Goal: Task Accomplishment & Management: Manage account settings

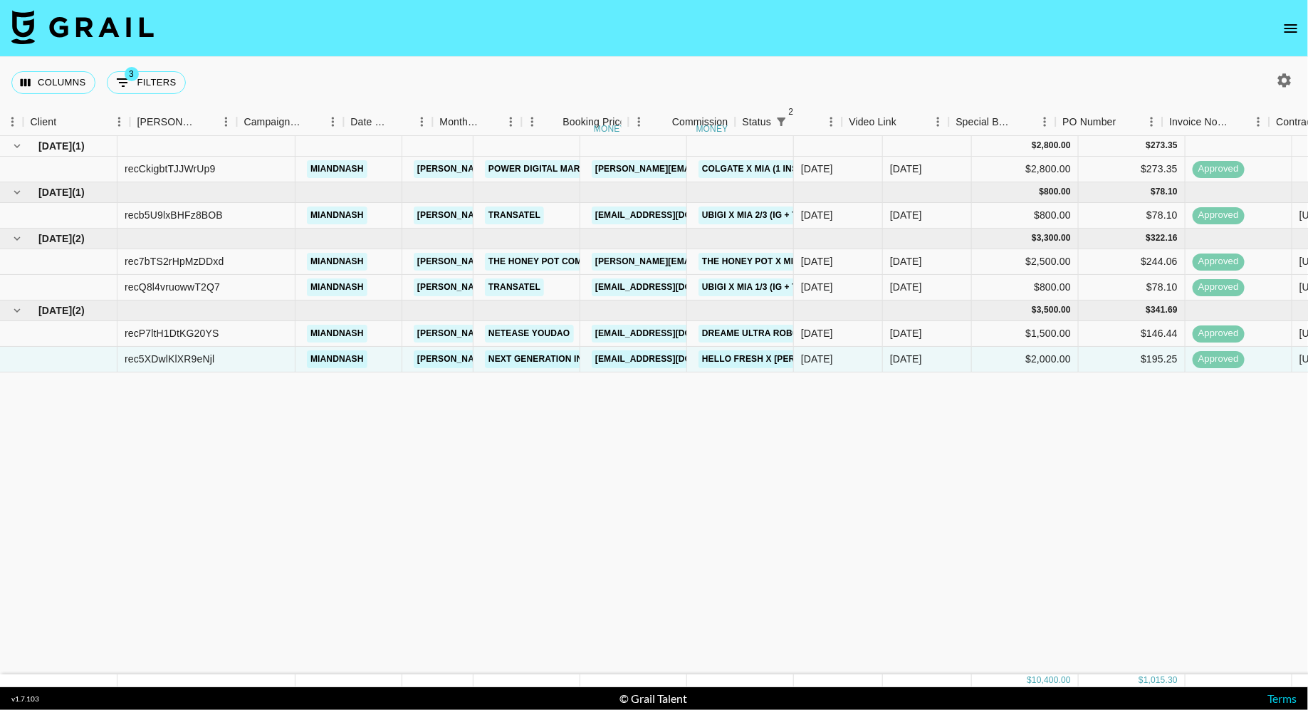
scroll to position [0, 450]
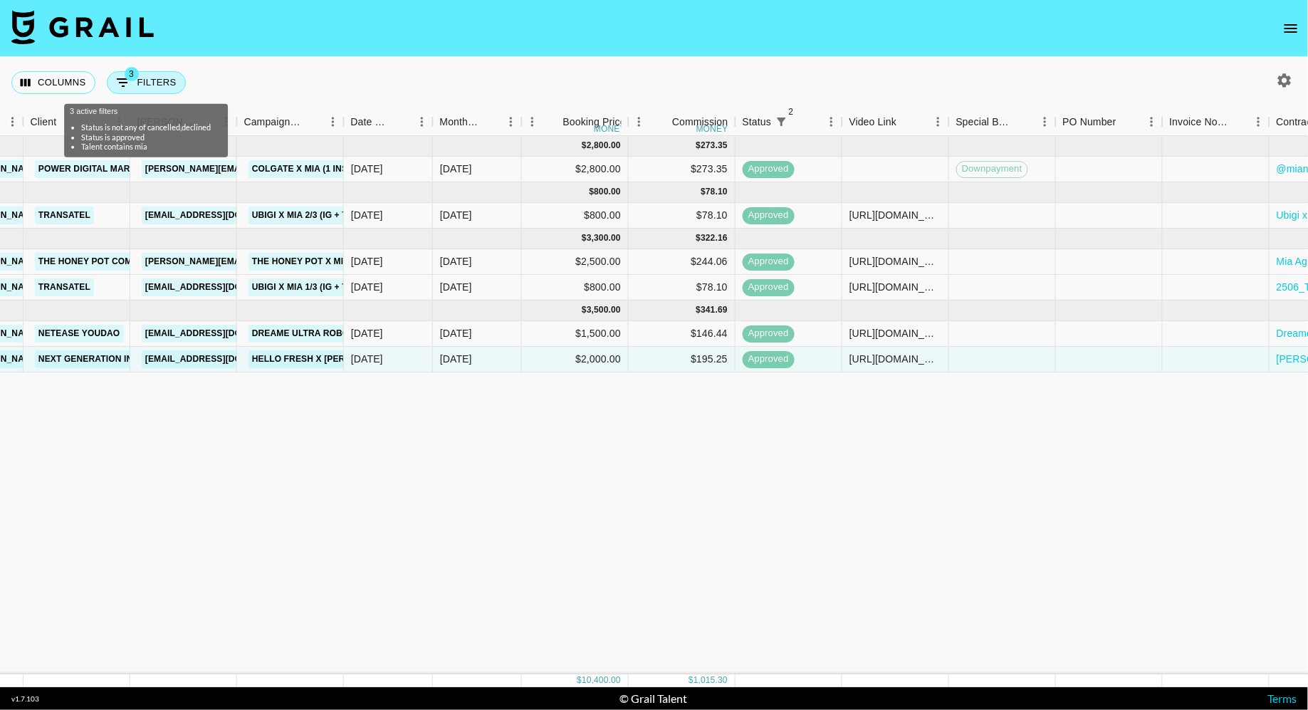
click at [141, 88] on button "3 Filters" at bounding box center [146, 82] width 79 height 23
select select "status"
select select "isNotAnyOf"
select select "status"
select select "approved"
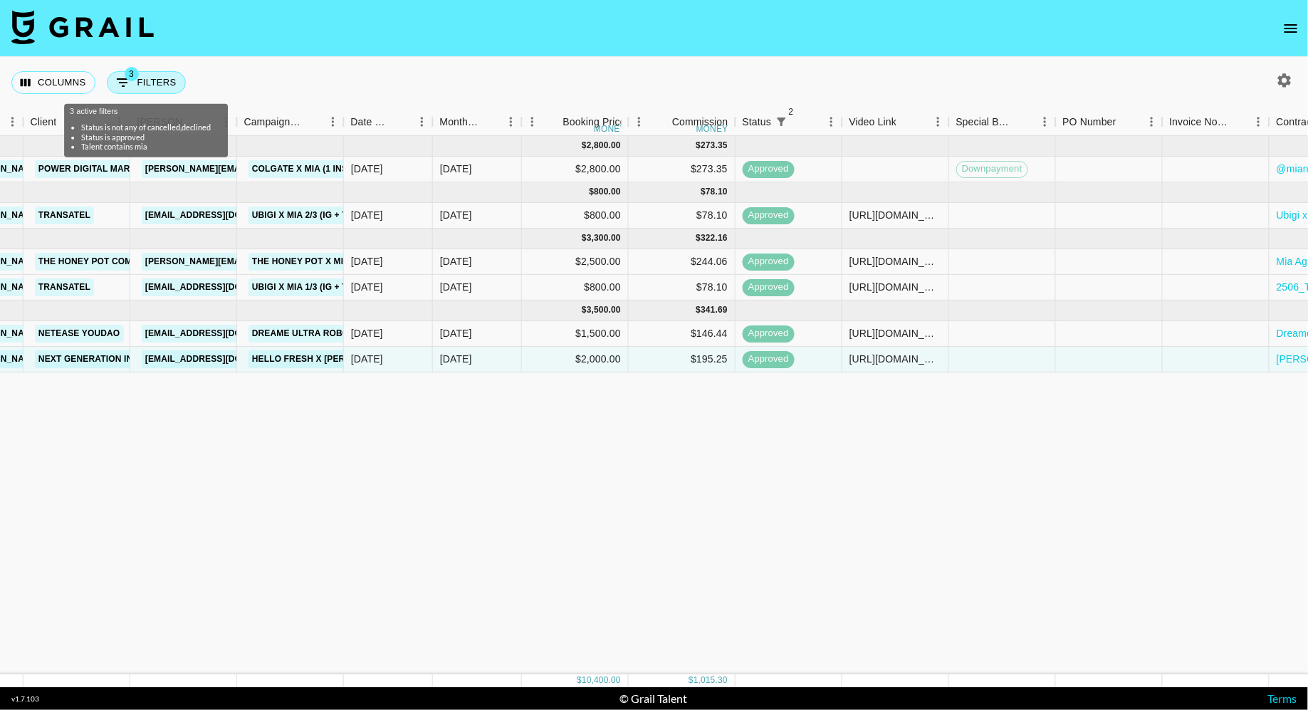
select select "talentName"
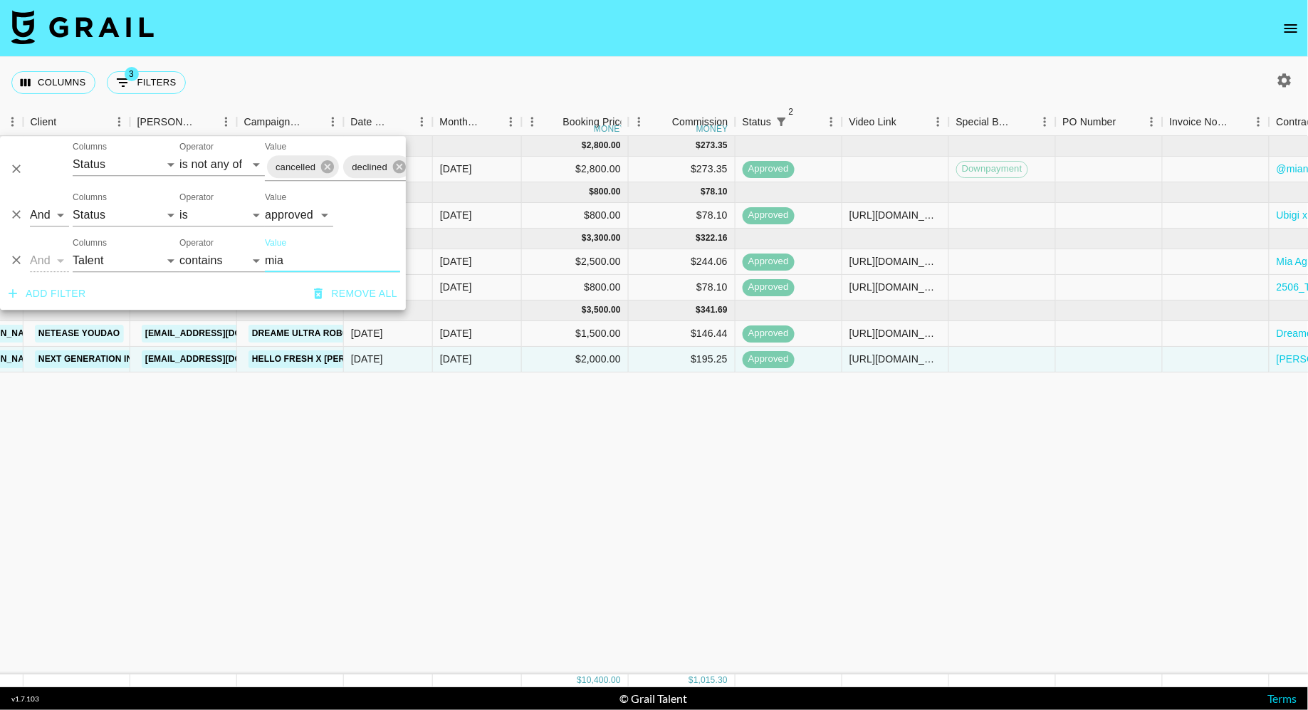
click at [1293, 24] on icon "open drawer" at bounding box center [1291, 28] width 17 height 17
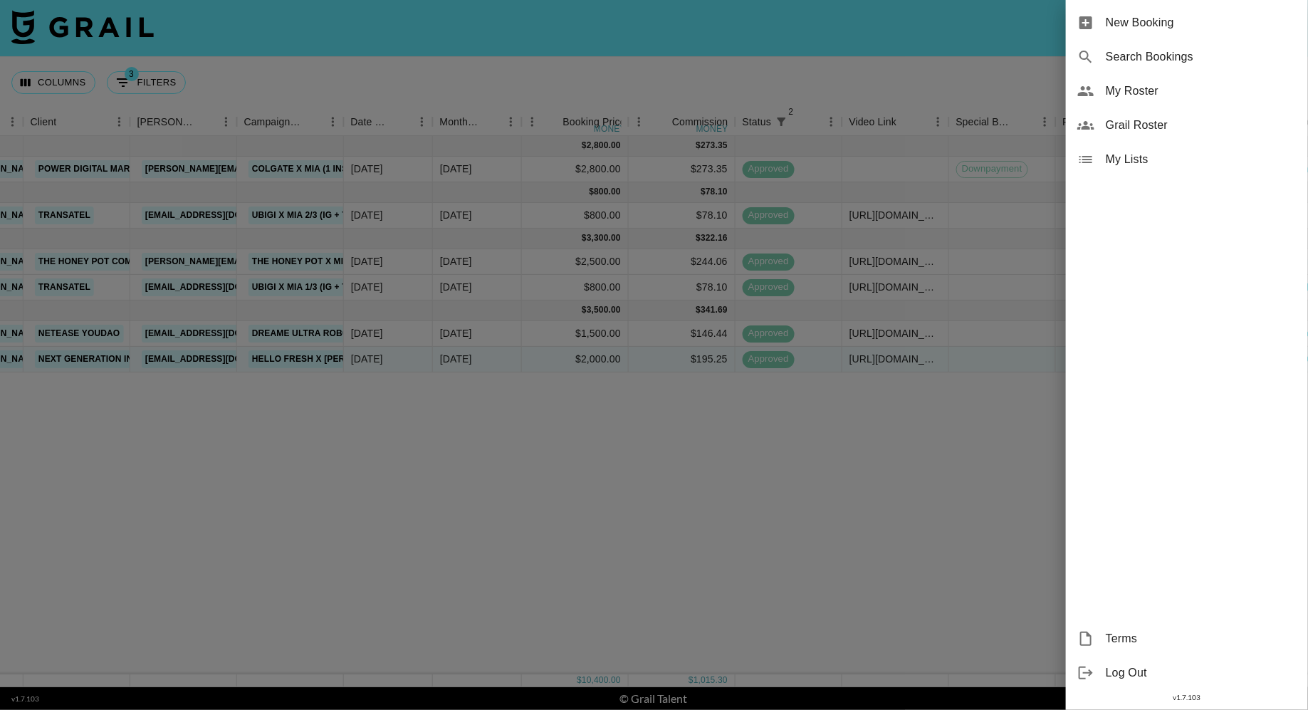
click at [1159, 94] on span "My Roster" at bounding box center [1201, 91] width 191 height 17
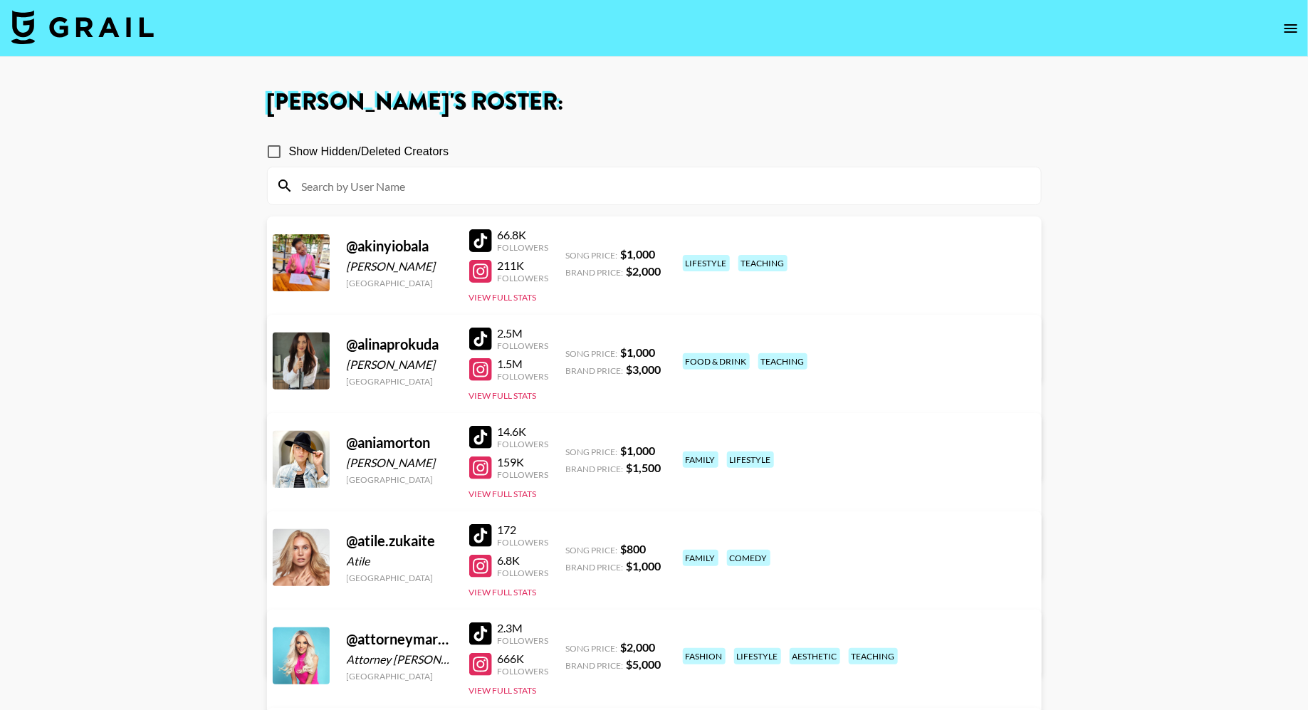
click at [593, 187] on input at bounding box center [662, 186] width 739 height 23
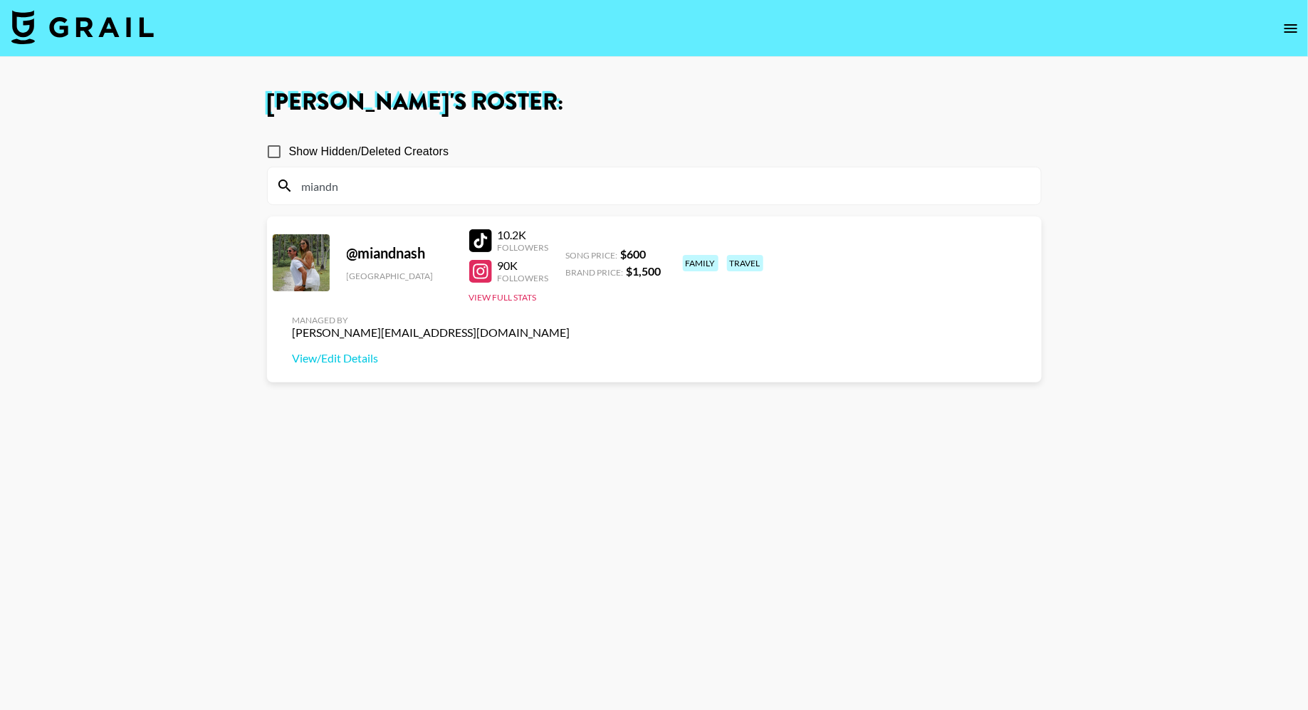
type input "miandn"
click at [721, 390] on section "Show Hidden/Deleted Creators miandn @ miandnash [GEOGRAPHIC_DATA] 10.2K Followe…" at bounding box center [654, 423] width 775 height 596
click at [605, 270] on span "Brand Price:" at bounding box center [595, 272] width 58 height 11
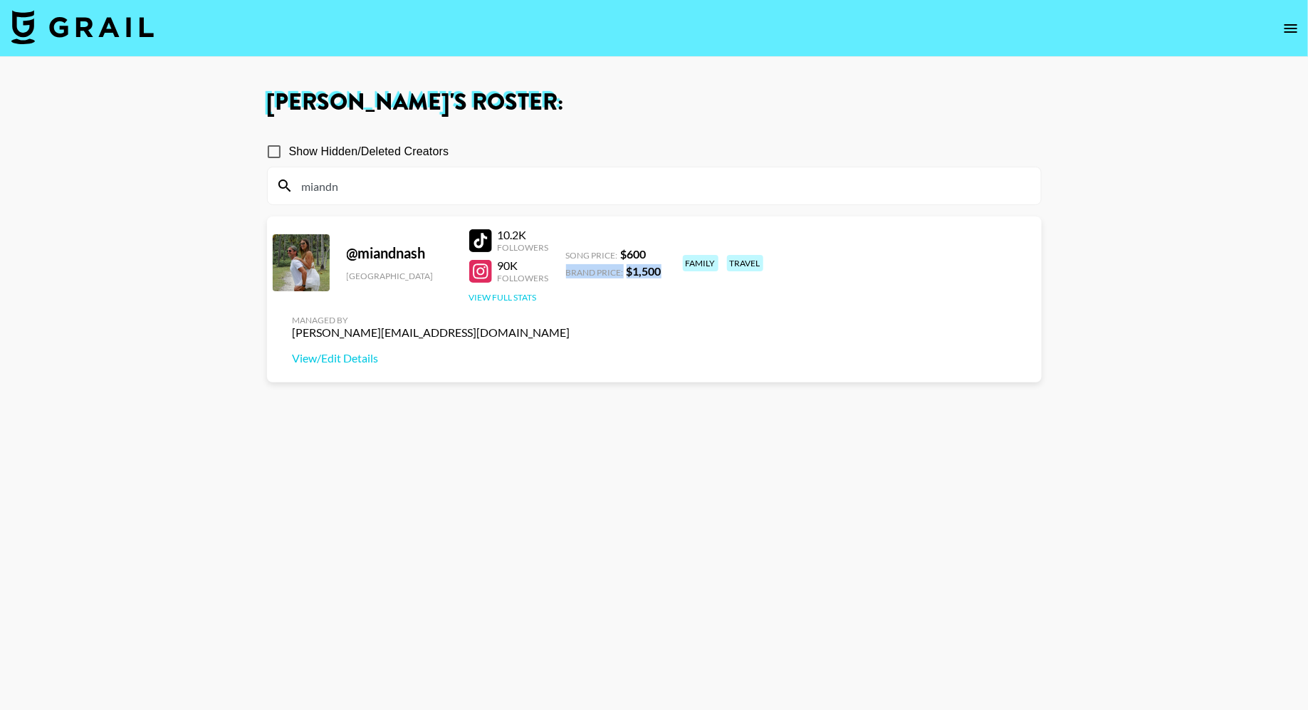
click at [521, 296] on button "View Full Stats" at bounding box center [503, 297] width 68 height 11
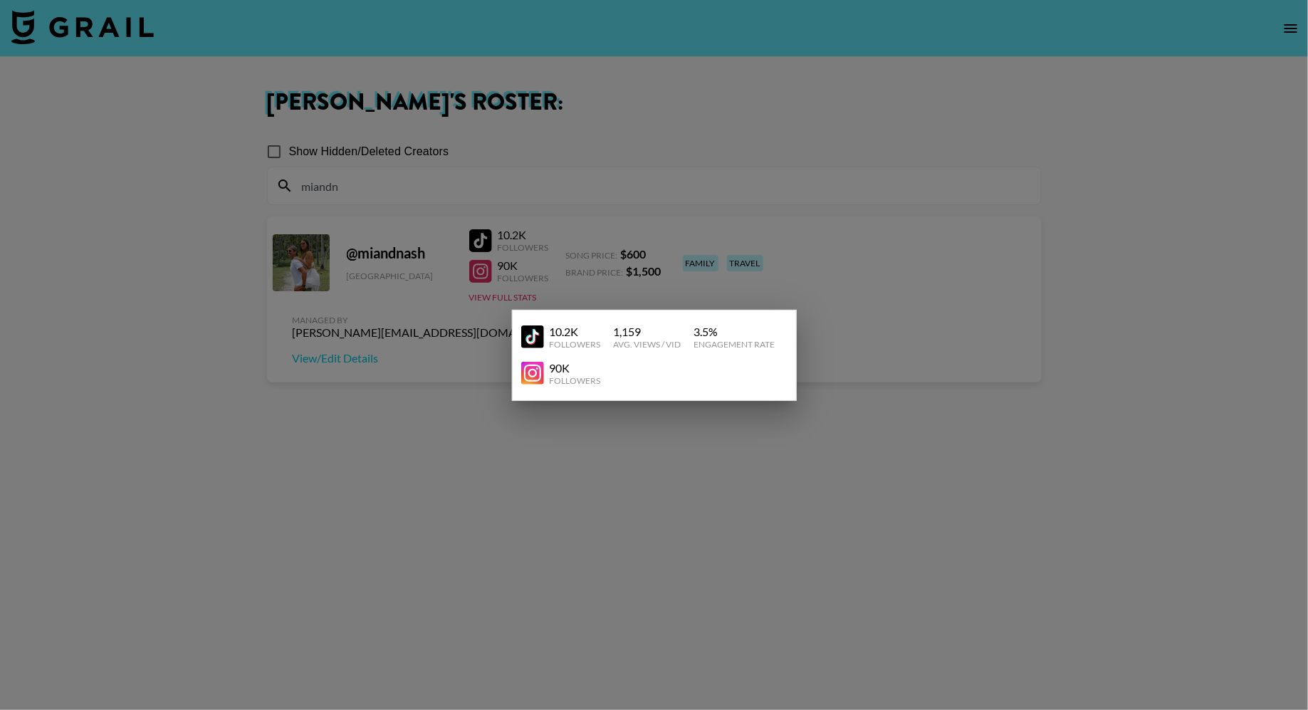
click at [476, 426] on div at bounding box center [654, 355] width 1308 height 710
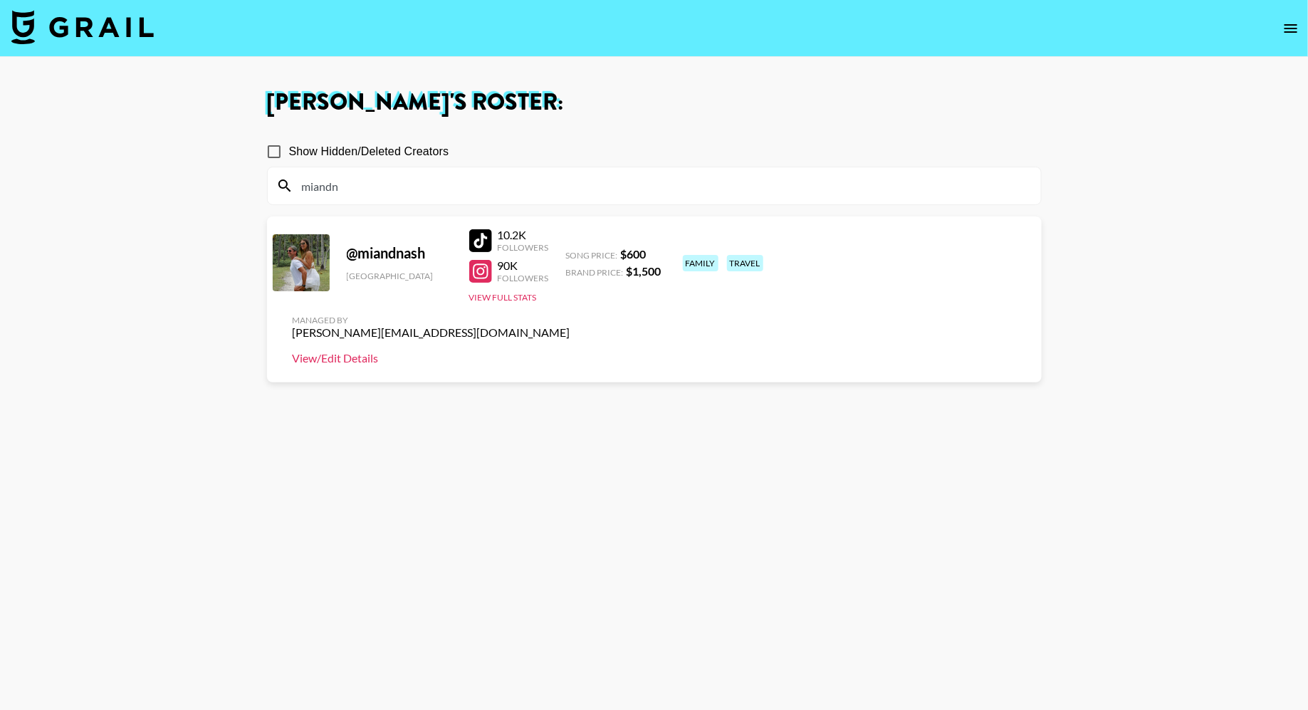
click at [571, 351] on link "View/Edit Details" at bounding box center [432, 358] width 278 height 14
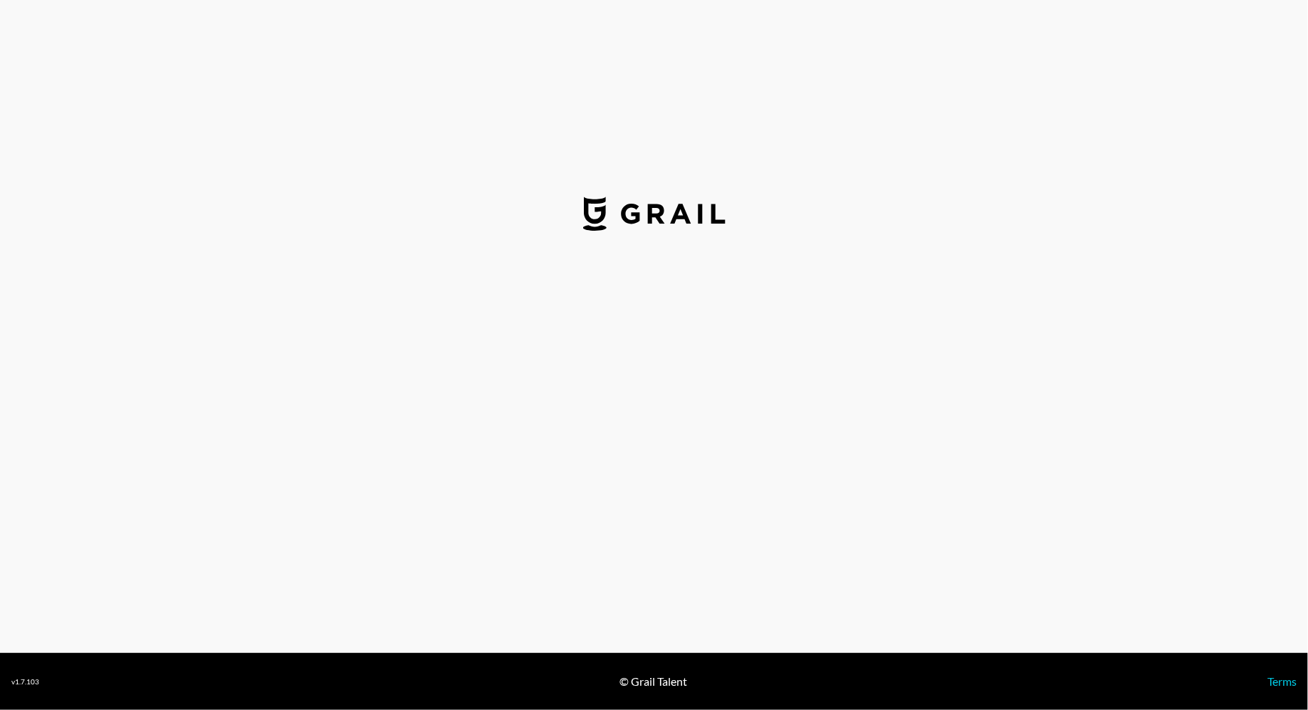
select select "USD"
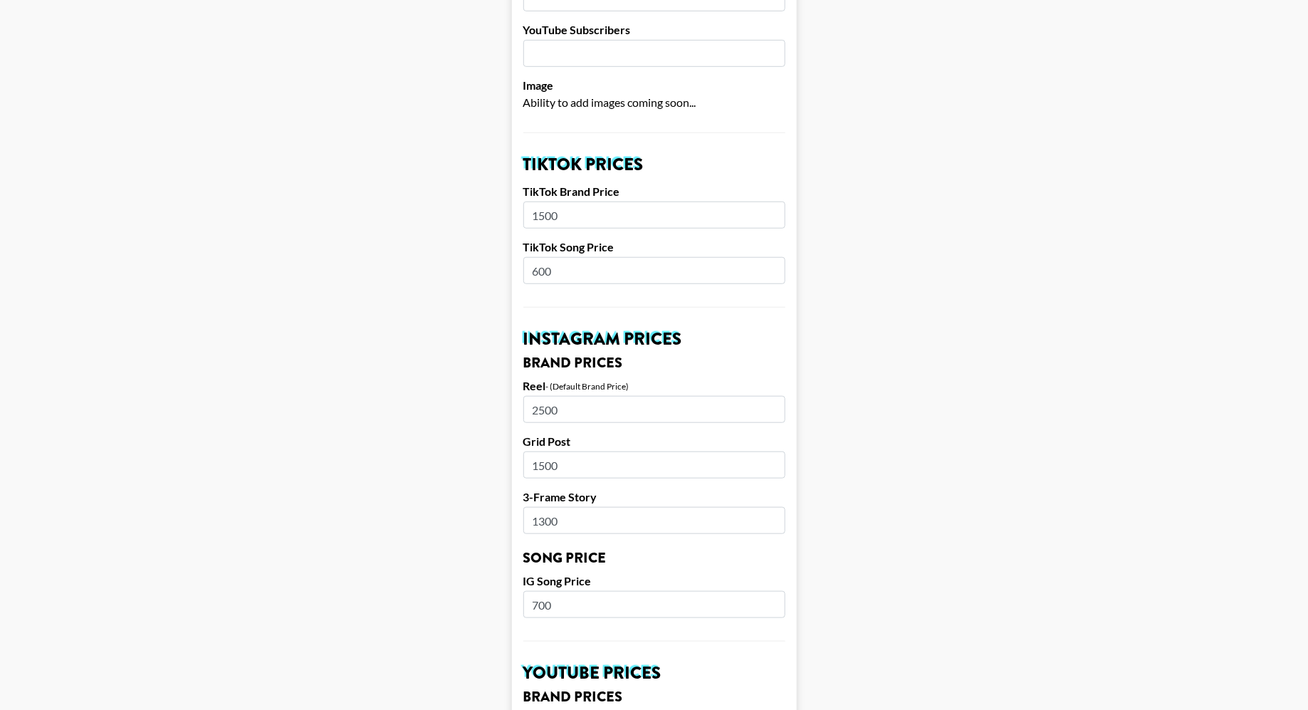
scroll to position [479, 0]
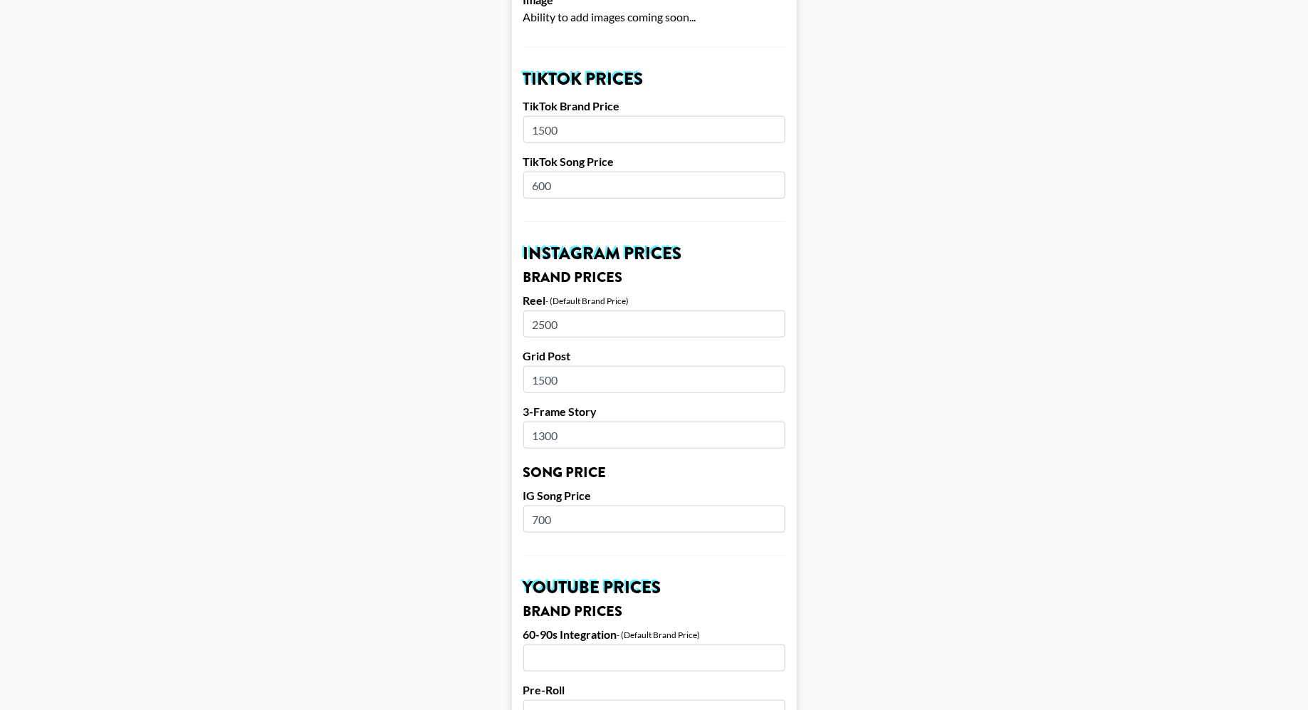
click at [638, 311] on input "2500" at bounding box center [655, 324] width 262 height 27
click at [535, 311] on input "2500" at bounding box center [655, 324] width 262 height 27
type input "1500"
click at [543, 366] on input "1500" at bounding box center [655, 379] width 262 height 27
type input "1000"
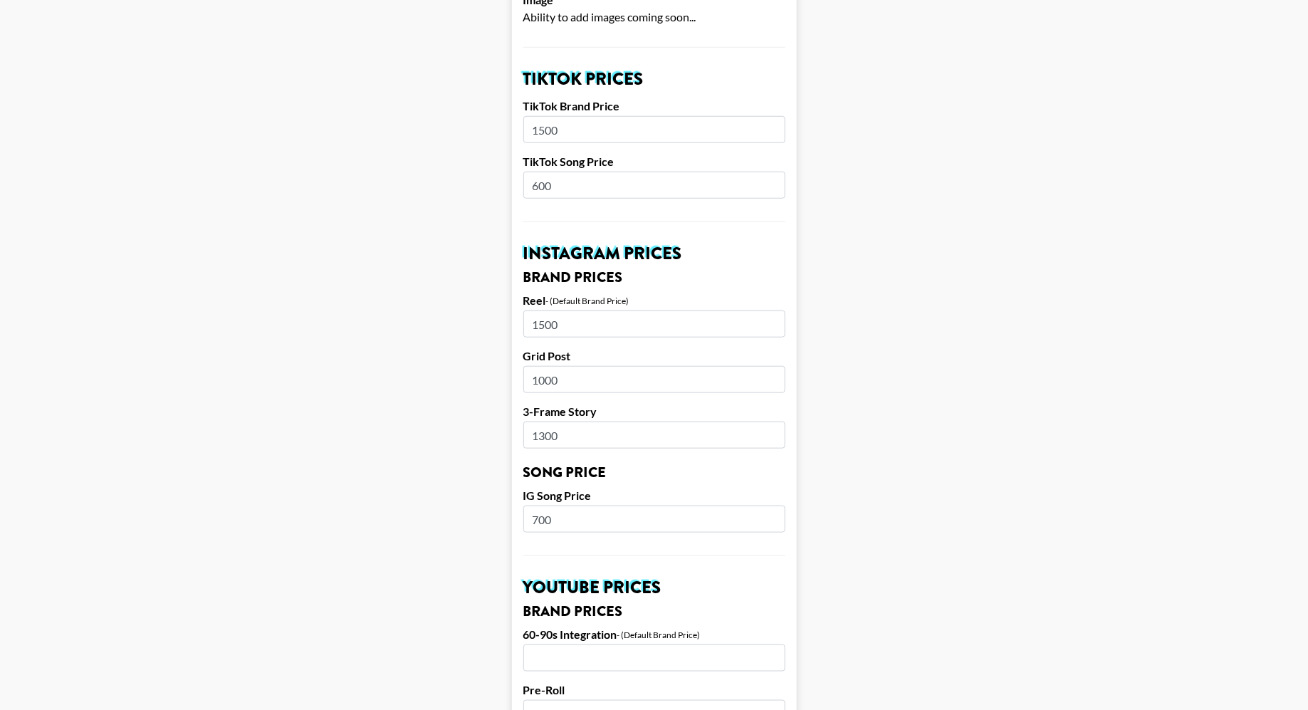
click at [546, 422] on input "1300" at bounding box center [655, 435] width 262 height 27
click at [551, 422] on input "1300" at bounding box center [655, 435] width 262 height 27
type input "800"
click at [841, 499] on main "Airtable ID: recoSsP3FDTl7DII4 Manager(s) diana.luc@grail-talent.com ​ TikTok U…" at bounding box center [654, 497] width 1286 height 1793
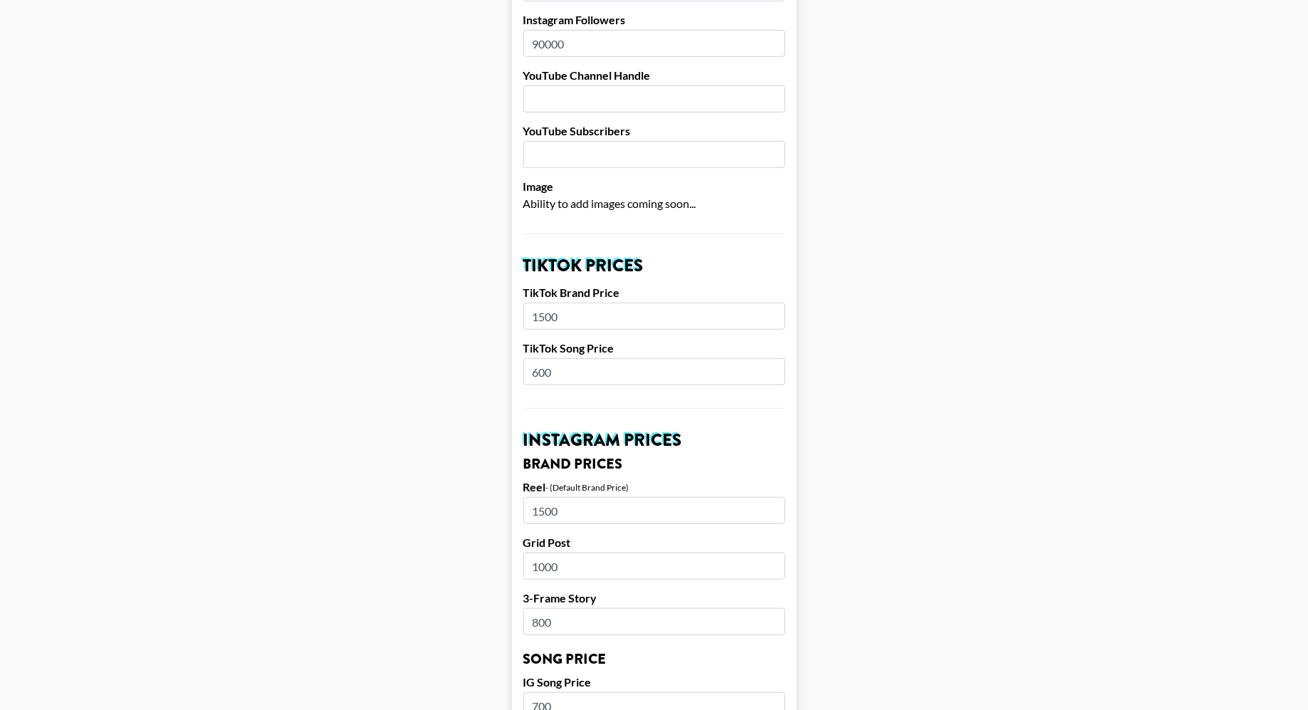
scroll to position [285, 0]
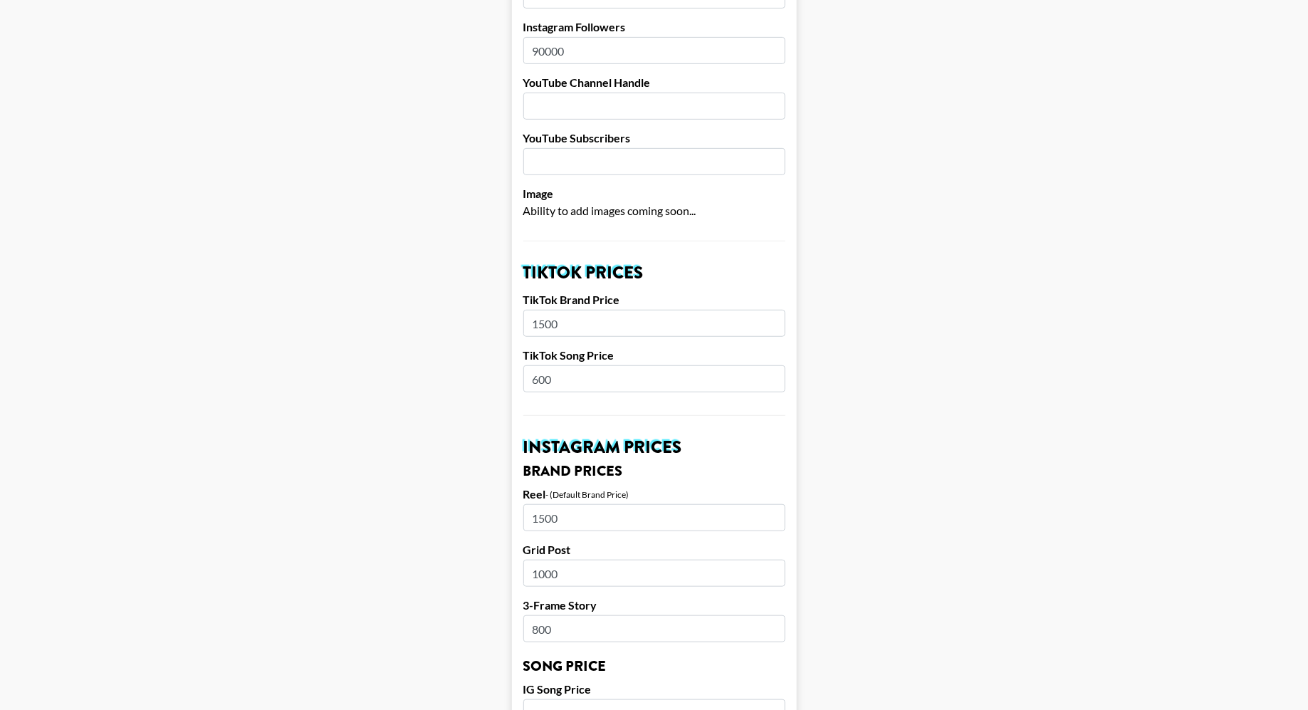
click at [568, 310] on input "1500" at bounding box center [655, 323] width 262 height 27
click at [870, 511] on main "Airtable ID: recoSsP3FDTl7DII4 Manager(s) diana.luc@grail-talent.com ​ TikTok U…" at bounding box center [654, 691] width 1286 height 1793
click at [594, 310] on input "100" at bounding box center [655, 323] width 262 height 27
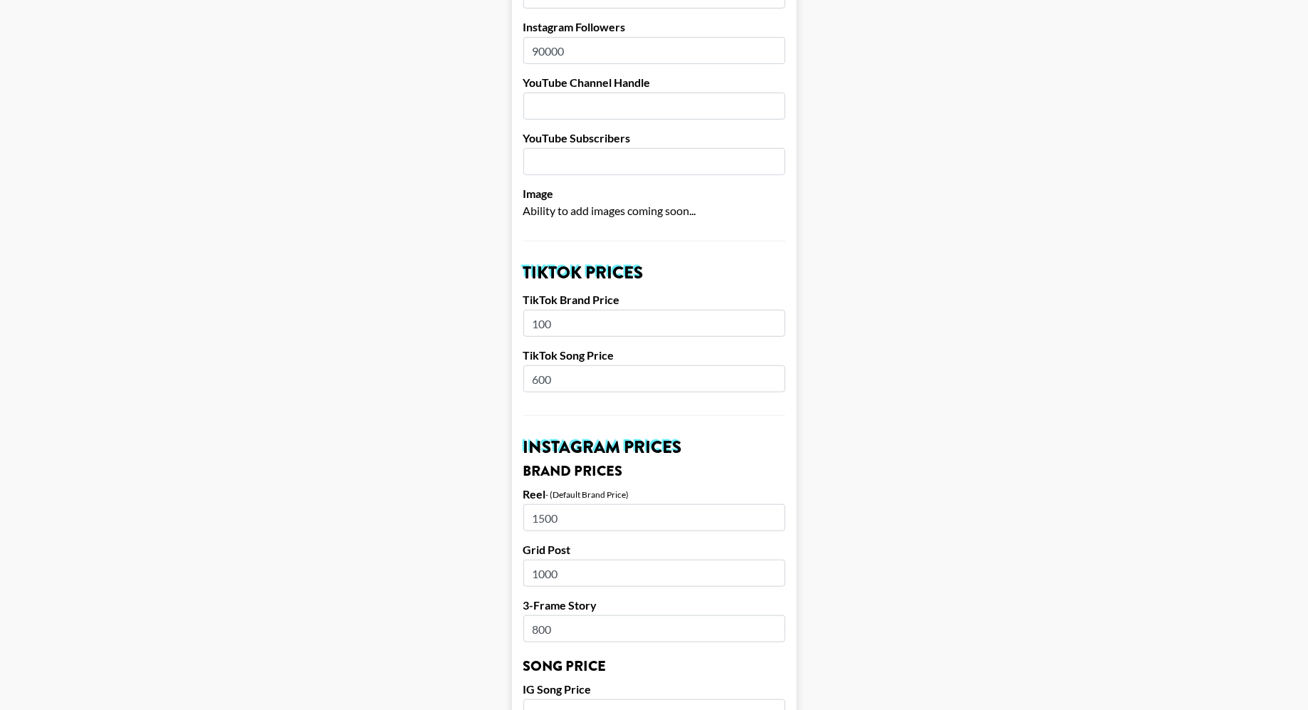
click at [594, 310] on input "100" at bounding box center [655, 323] width 262 height 27
click at [574, 310] on input "100" at bounding box center [655, 323] width 262 height 27
type input "1000"
click at [881, 375] on main "Airtable ID: recoSsP3FDTl7DII4 Manager(s) diana.luc@grail-talent.com ​ TikTok U…" at bounding box center [654, 691] width 1286 height 1793
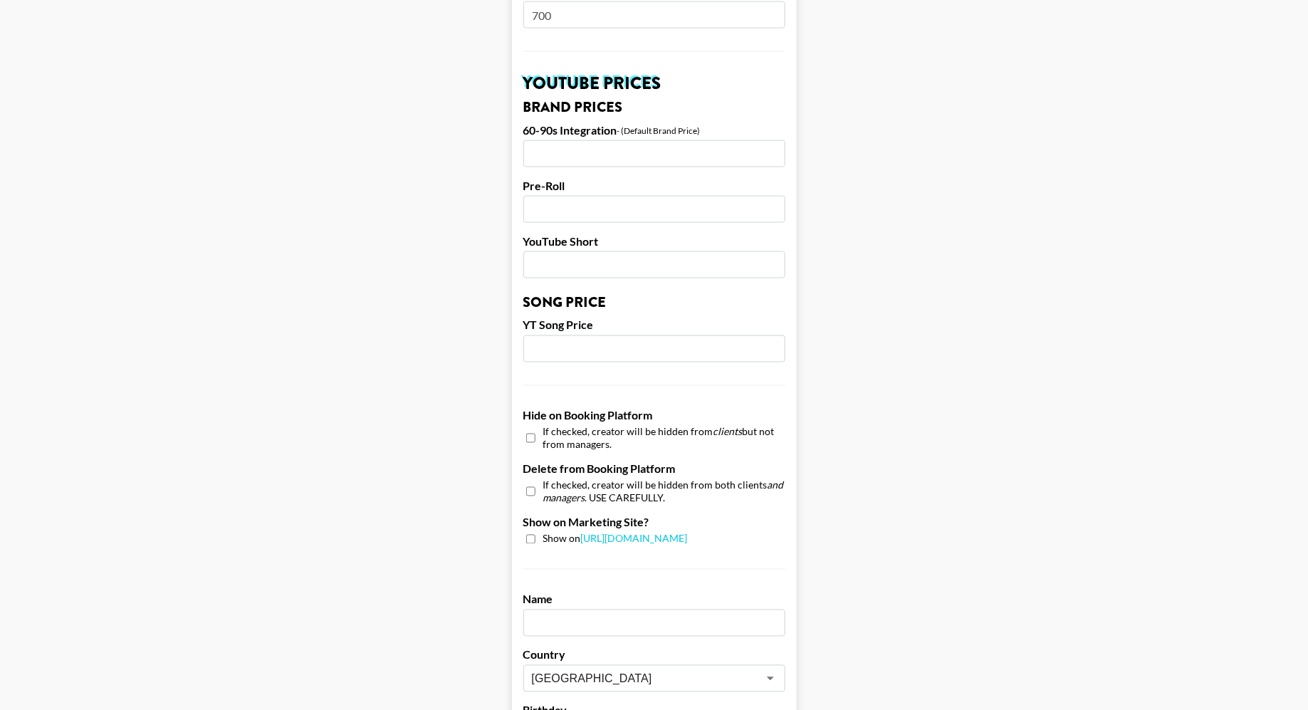
scroll to position [1219, 0]
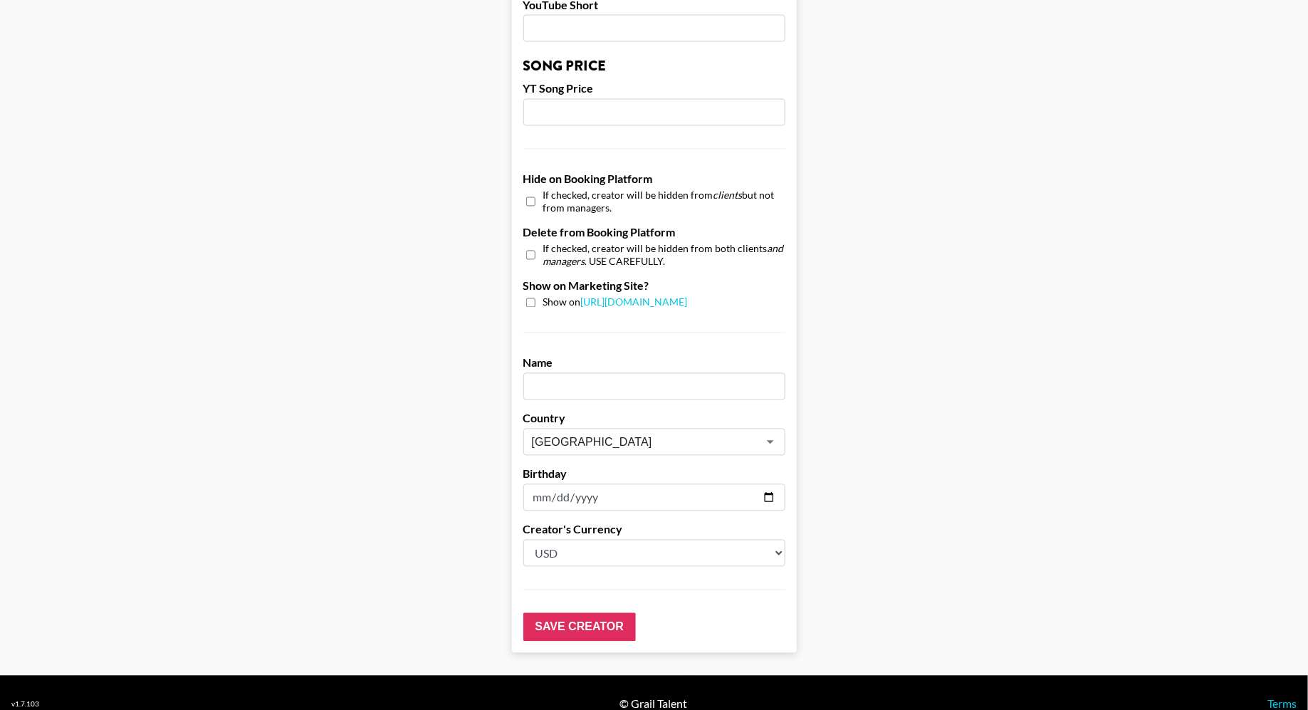
click at [582, 373] on input "text" at bounding box center [655, 386] width 262 height 27
type input "Mia Ream"
click at [595, 613] on input "Save Creator" at bounding box center [580, 627] width 113 height 28
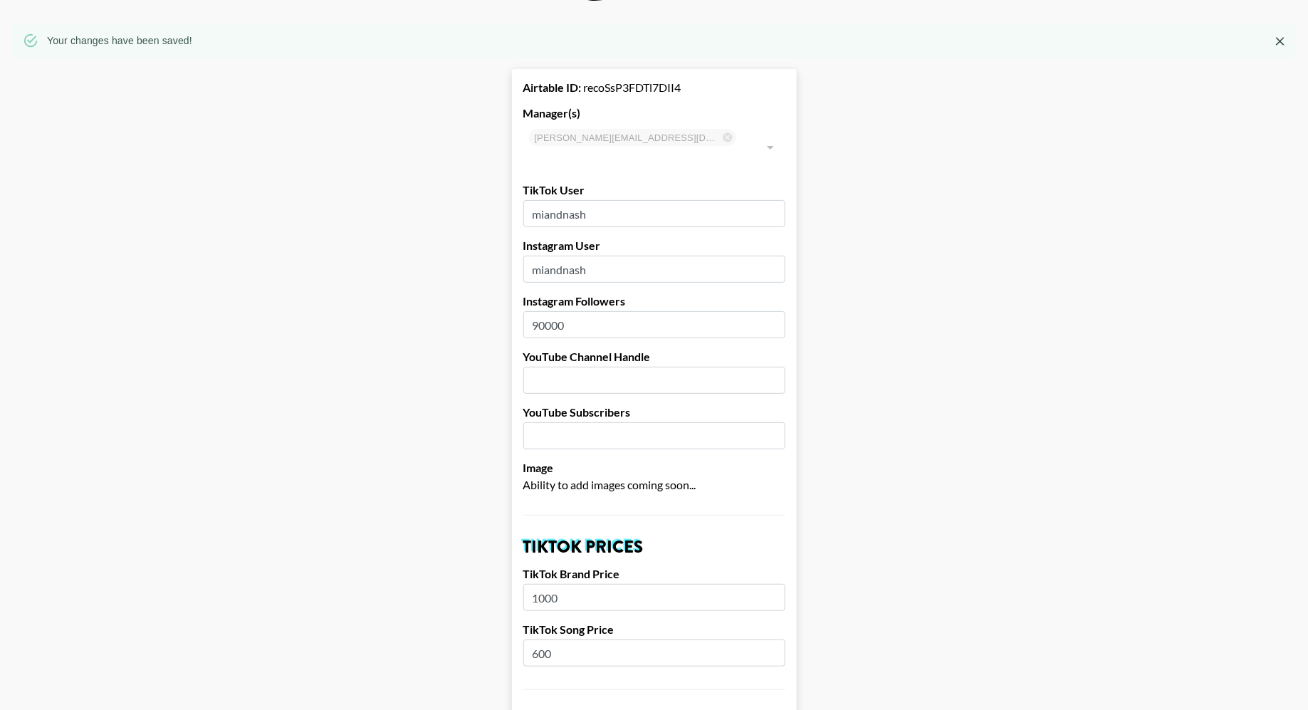
scroll to position [0, 0]
